Goal: Task Accomplishment & Management: Manage account settings

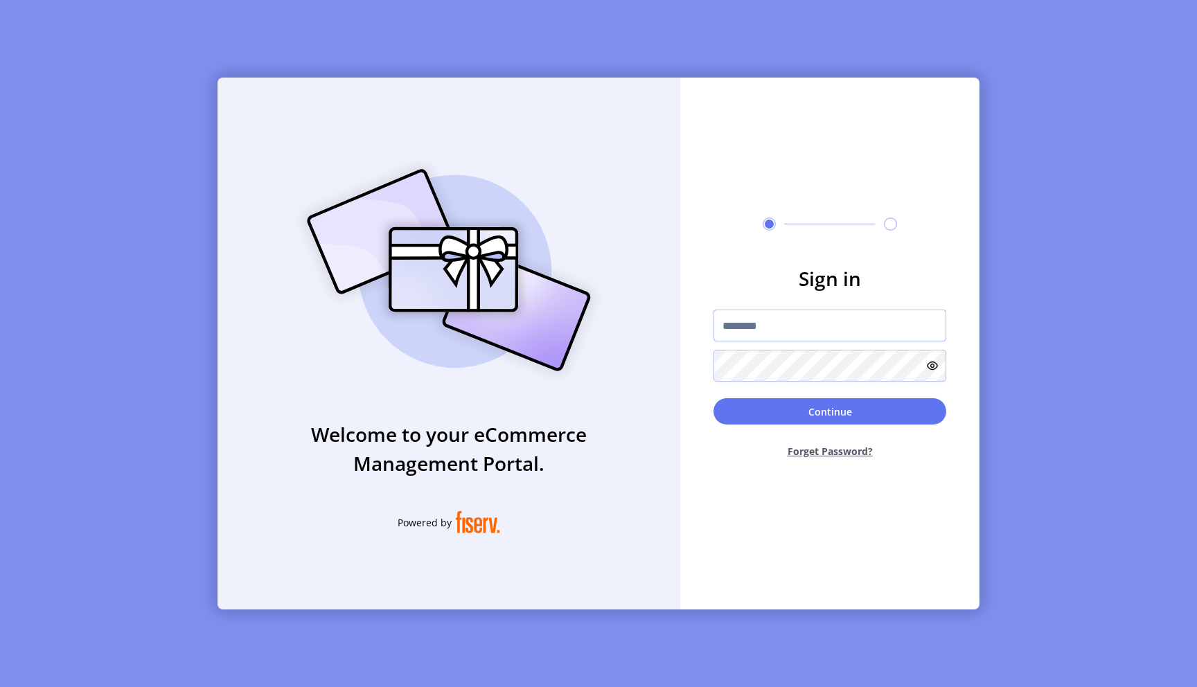
click at [758, 332] on input "text" at bounding box center [829, 326] width 233 height 32
type input "*"
type input "**********"
click at [816, 411] on button "Continue" at bounding box center [829, 411] width 233 height 26
